Goal: Task Accomplishment & Management: Complete application form

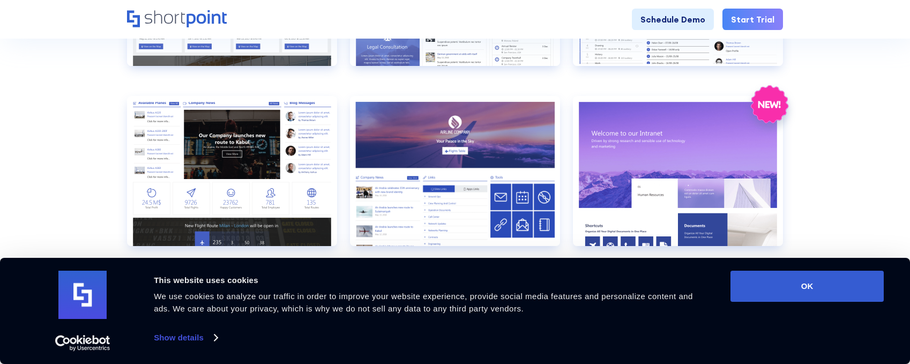
scroll to position [809, 0]
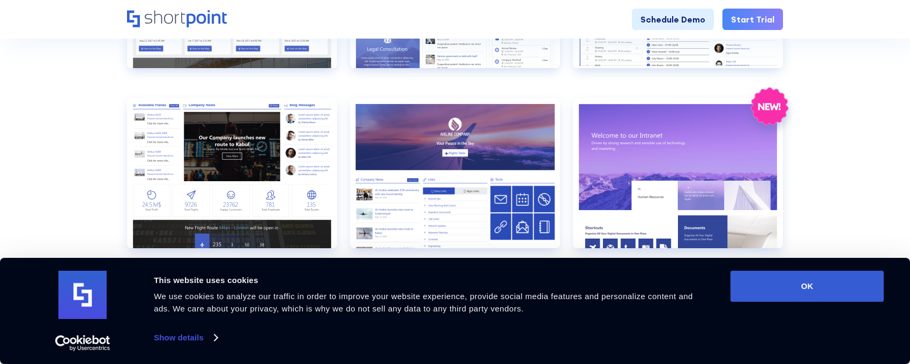
click at [847, 304] on div "Consent Details [#IABV2SETTINGS#] About This website uses cookies We use cookie…" at bounding box center [454, 311] width 857 height 80
click at [831, 289] on button "OK" at bounding box center [806, 286] width 153 height 31
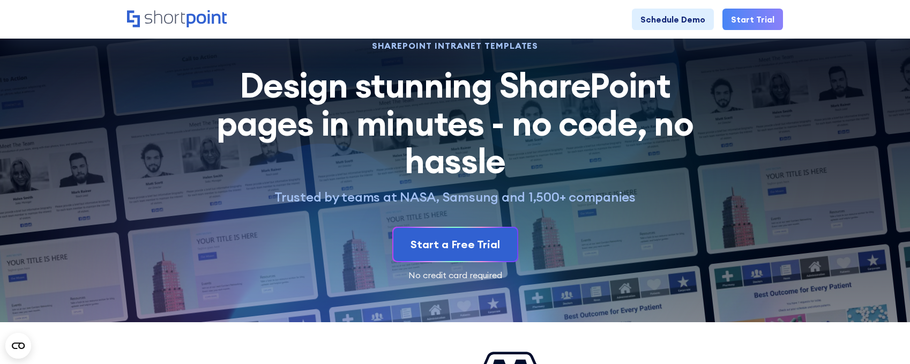
scroll to position [0, 0]
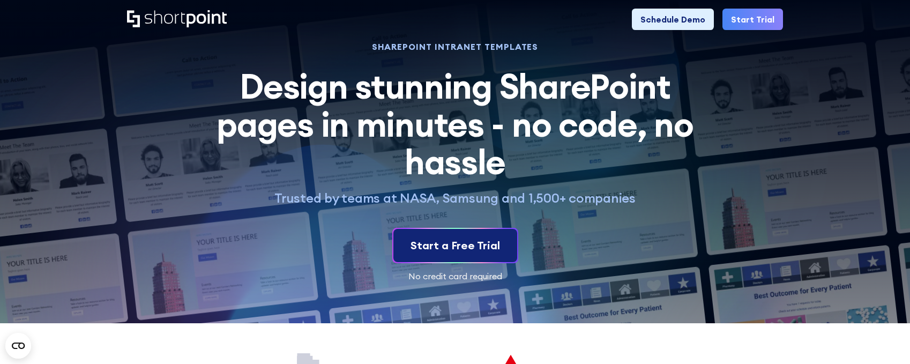
click at [478, 246] on div "Start a Free Trial" at bounding box center [454, 245] width 89 height 16
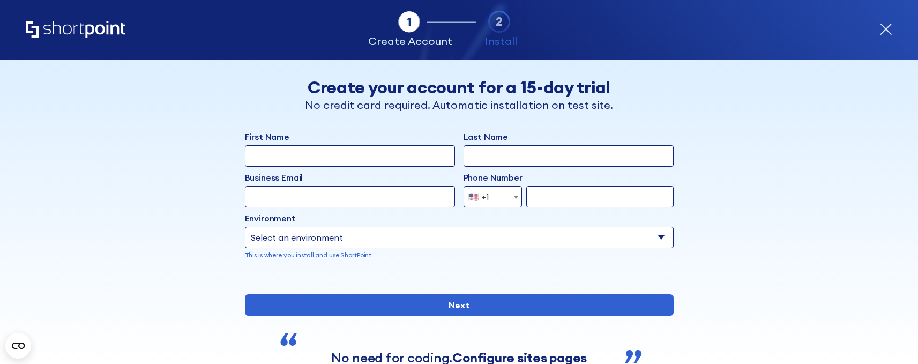
click at [350, 158] on input "First Name" at bounding box center [350, 155] width 210 height 21
click at [283, 155] on input "First Name" at bounding box center [350, 155] width 210 height 21
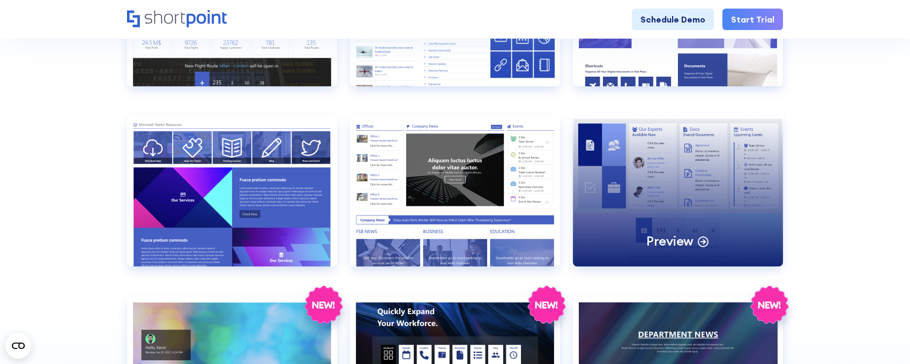
scroll to position [1133, 0]
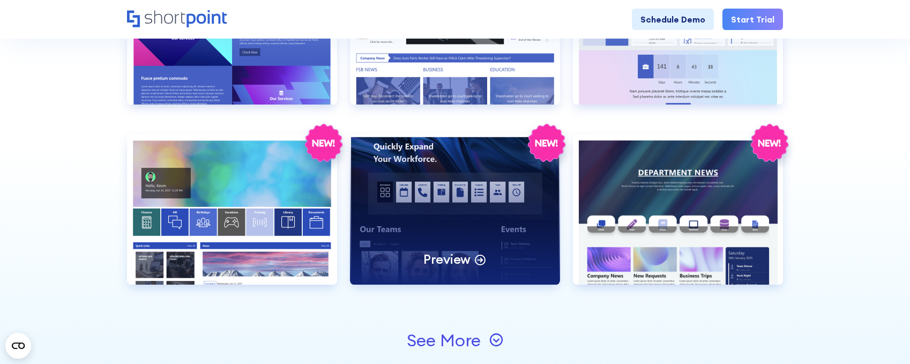
drag, startPoint x: 466, startPoint y: 262, endPoint x: 515, endPoint y: 262, distance: 49.3
